Goal: Task Accomplishment & Management: Manage account settings

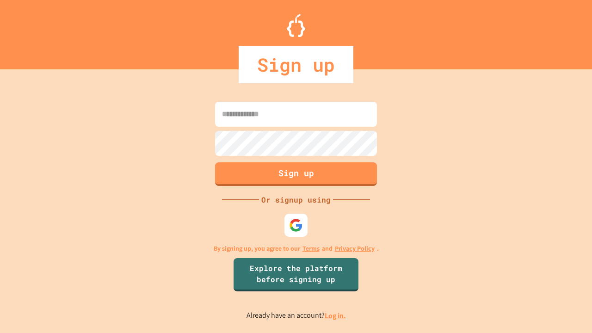
click at [336, 315] on link "Log in." at bounding box center [335, 316] width 21 height 10
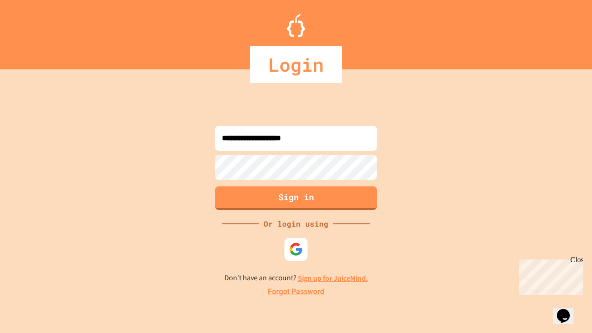
type input "**********"
